Goal: Information Seeking & Learning: Stay updated

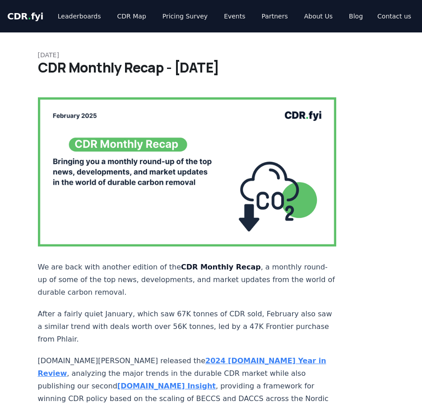
scroll to position [1062, 0]
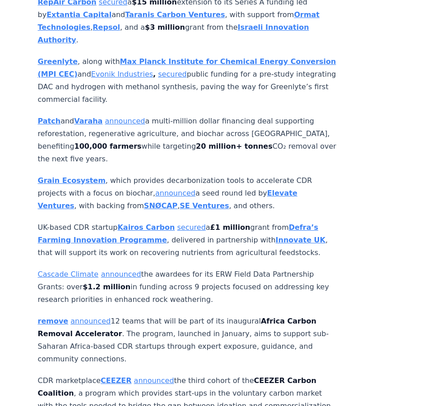
scroll to position [3271, 0]
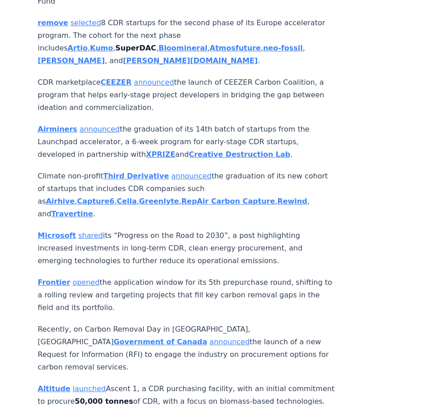
scroll to position [2909, 0]
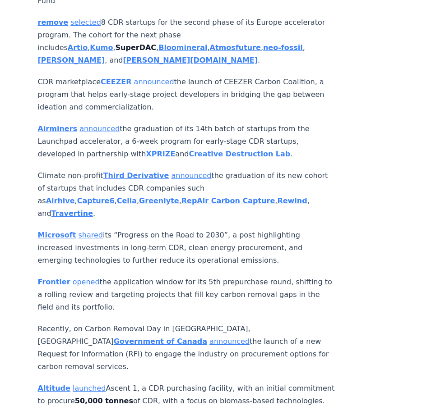
drag, startPoint x: 0, startPoint y: 0, endPoint x: 217, endPoint y: 189, distance: 287.8
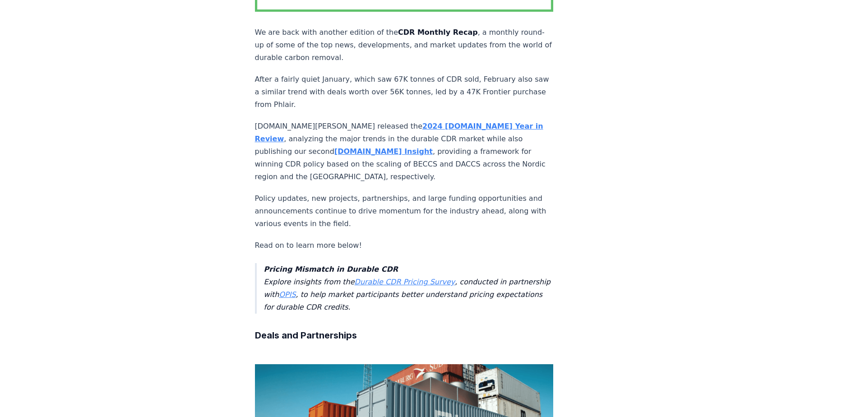
scroll to position [0, 0]
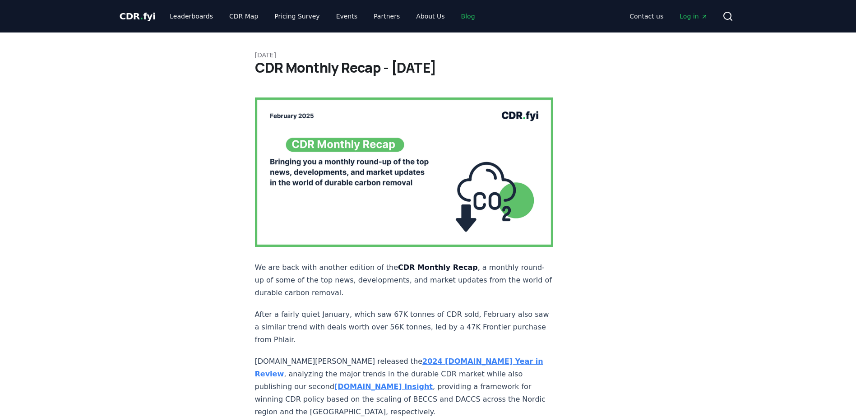
click at [421, 18] on link "Blog" at bounding box center [468, 16] width 28 height 16
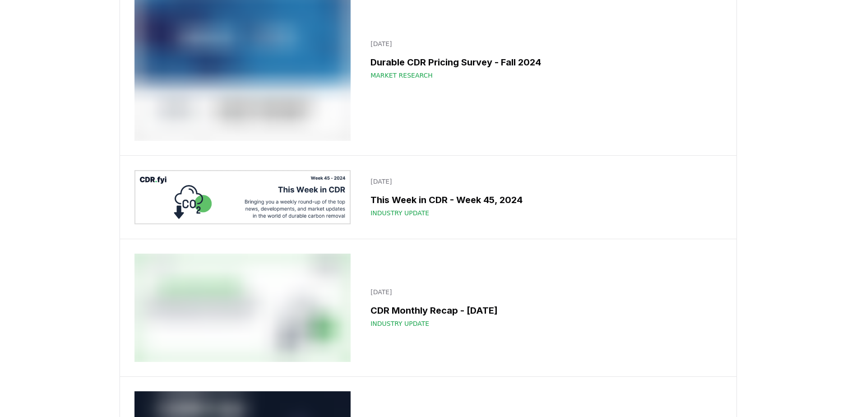
scroll to position [8341, 0]
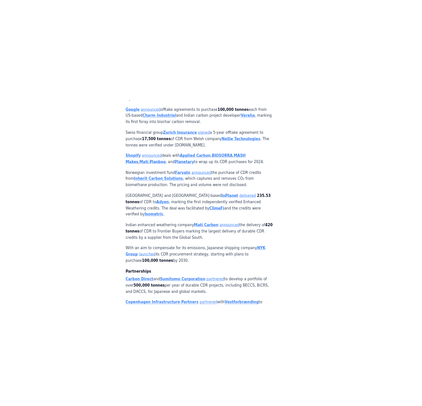
scroll to position [1144, 0]
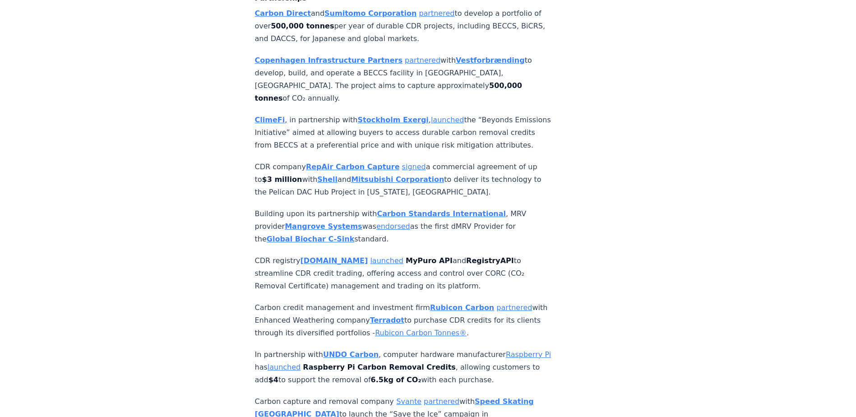
scroll to position [1210, 0]
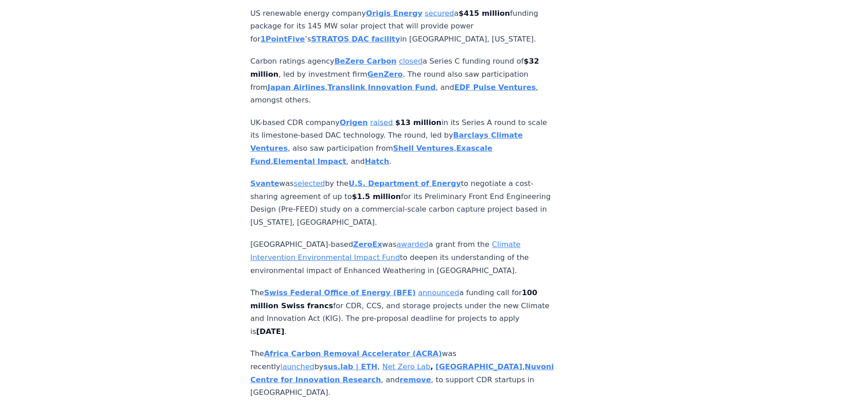
scroll to position [2468, 0]
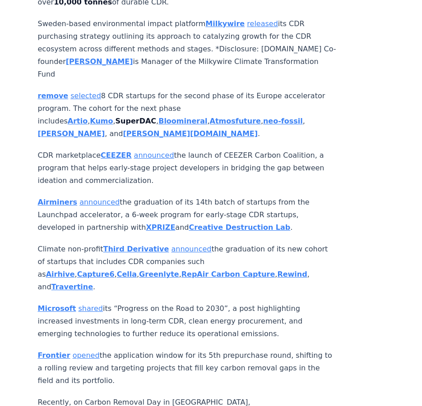
scroll to position [2920, 0]
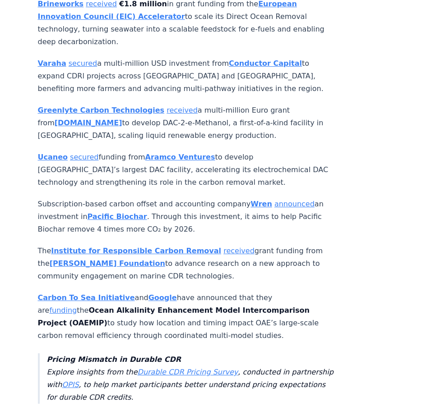
scroll to position [2902, 0]
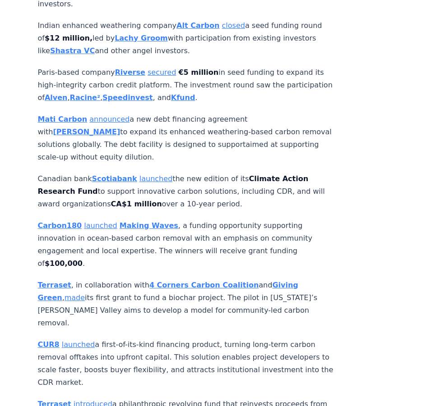
scroll to position [2765, 0]
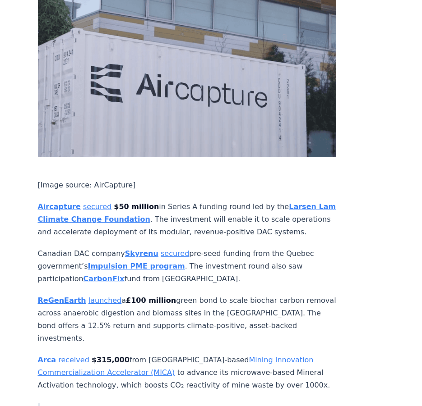
scroll to position [2398, 0]
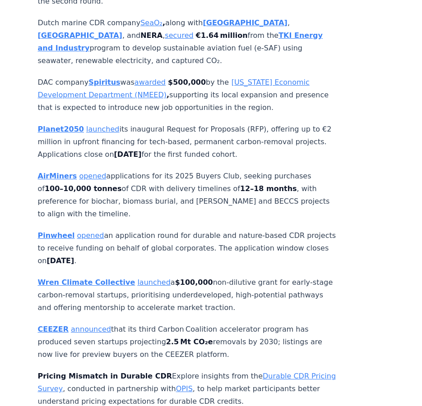
scroll to position [2633, 0]
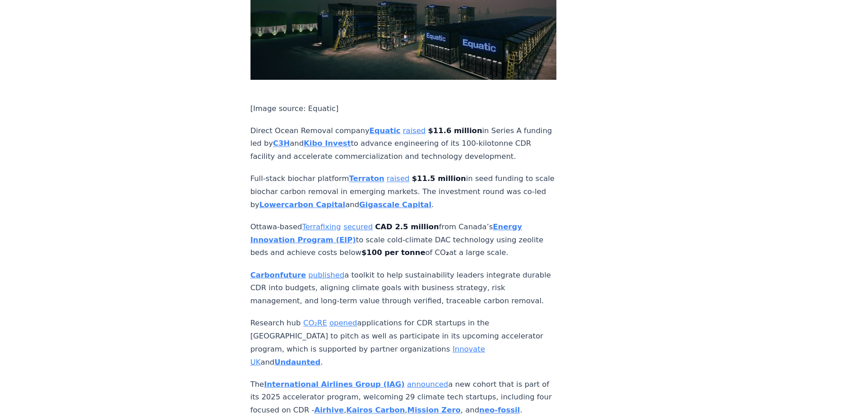
scroll to position [2270, 0]
